Goal: Find specific page/section: Find specific page/section

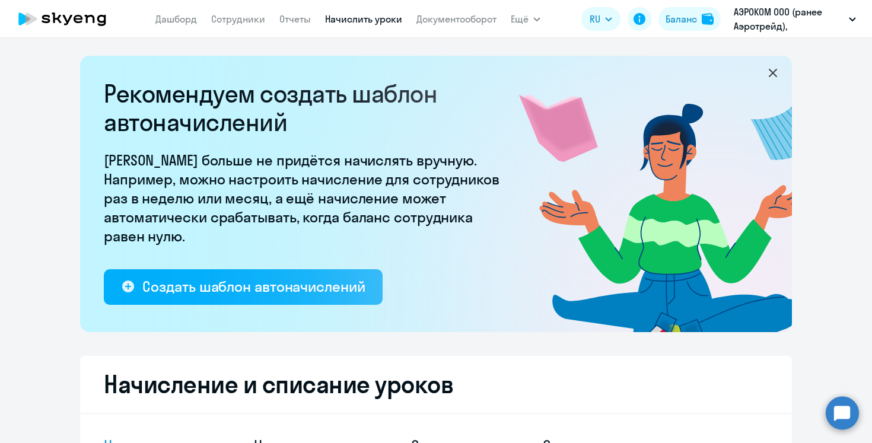
select select "10"
click at [462, 14] on link "Документооборот" at bounding box center [456, 19] width 80 height 12
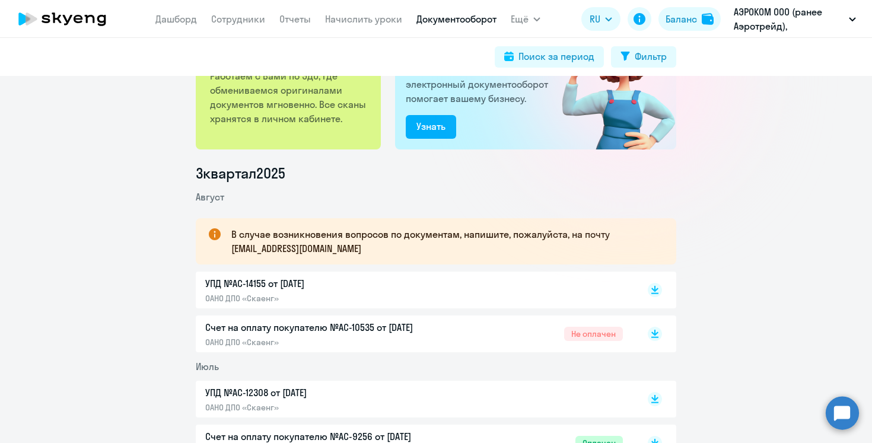
scroll to position [78, 0]
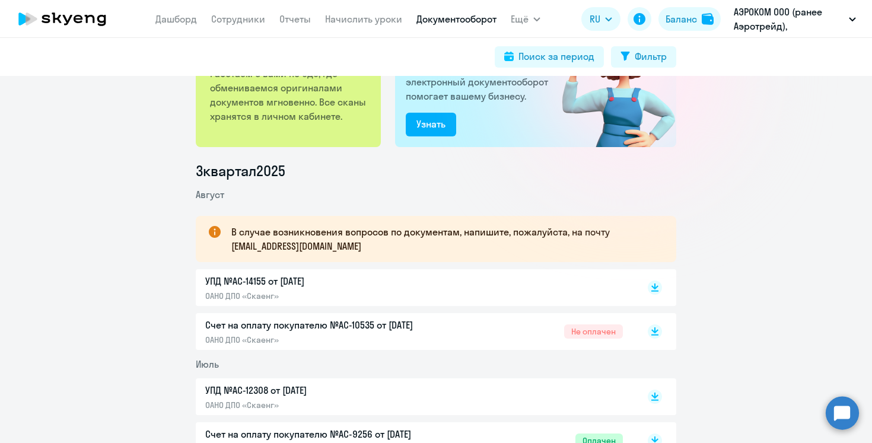
click at [356, 324] on p "Счет на оплату покупателю №AC-10535 от [DATE]" at bounding box center [329, 325] width 249 height 14
